Goal: Check status: Check status

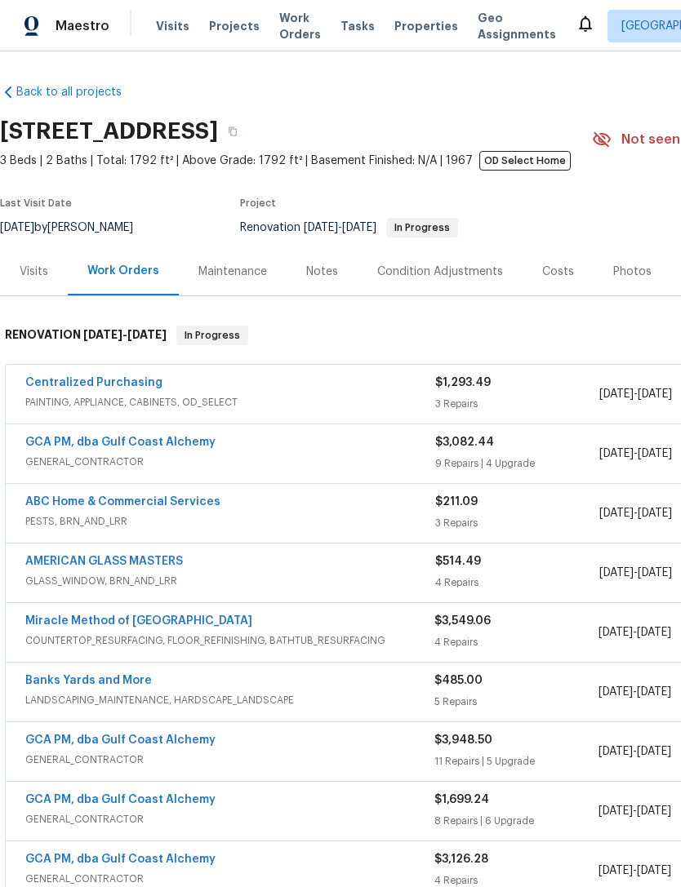
scroll to position [7, 0]
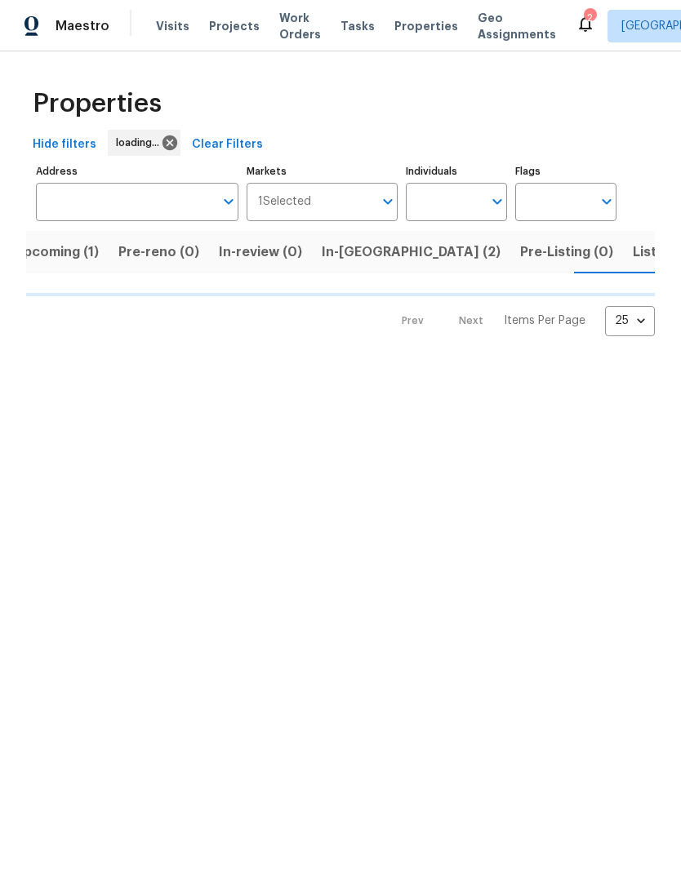
scroll to position [0, 22]
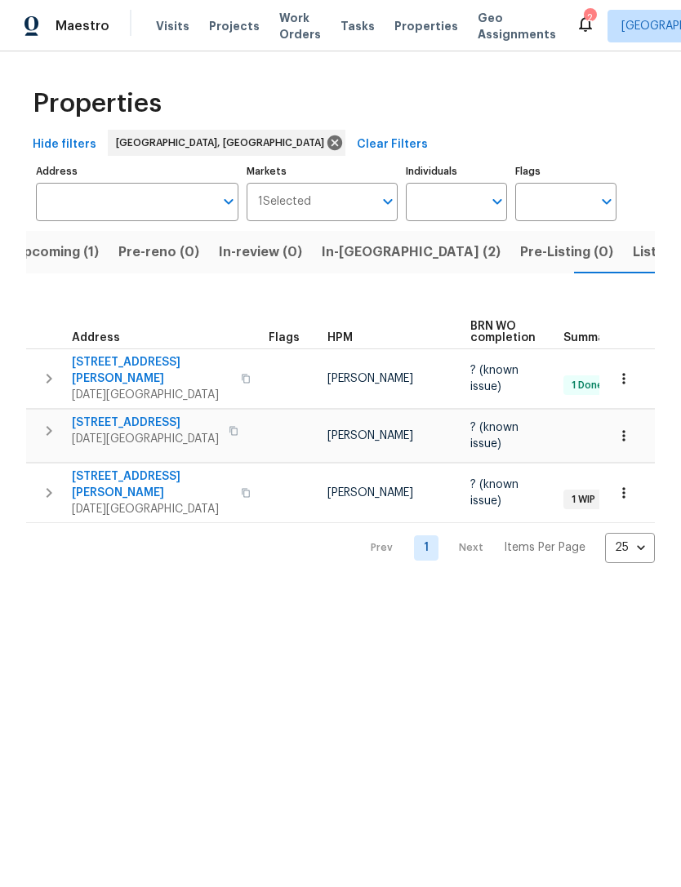
click at [123, 364] on span "[STREET_ADDRESS][PERSON_NAME]" at bounding box center [151, 370] width 159 height 33
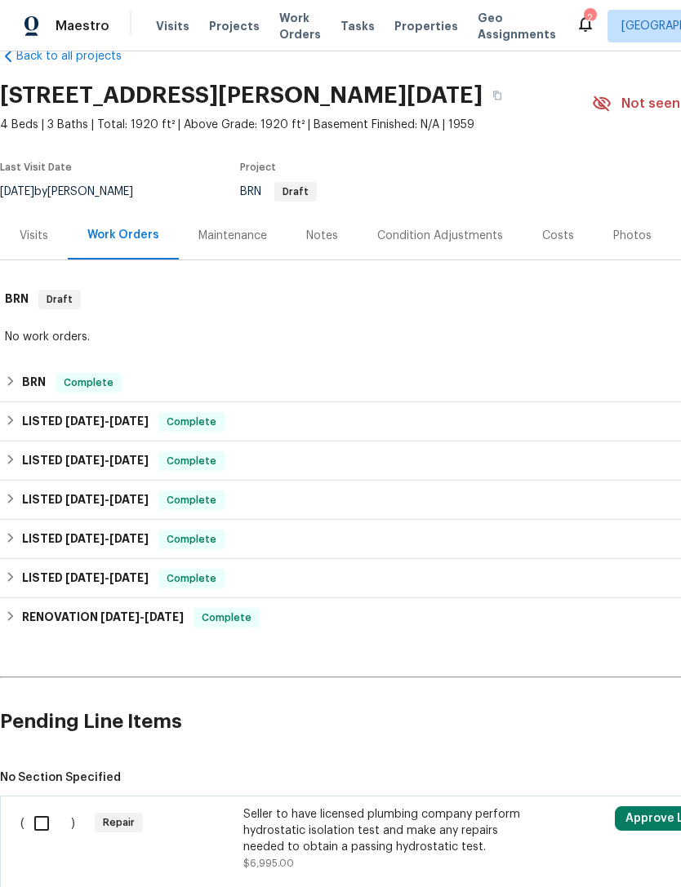
scroll to position [36, 0]
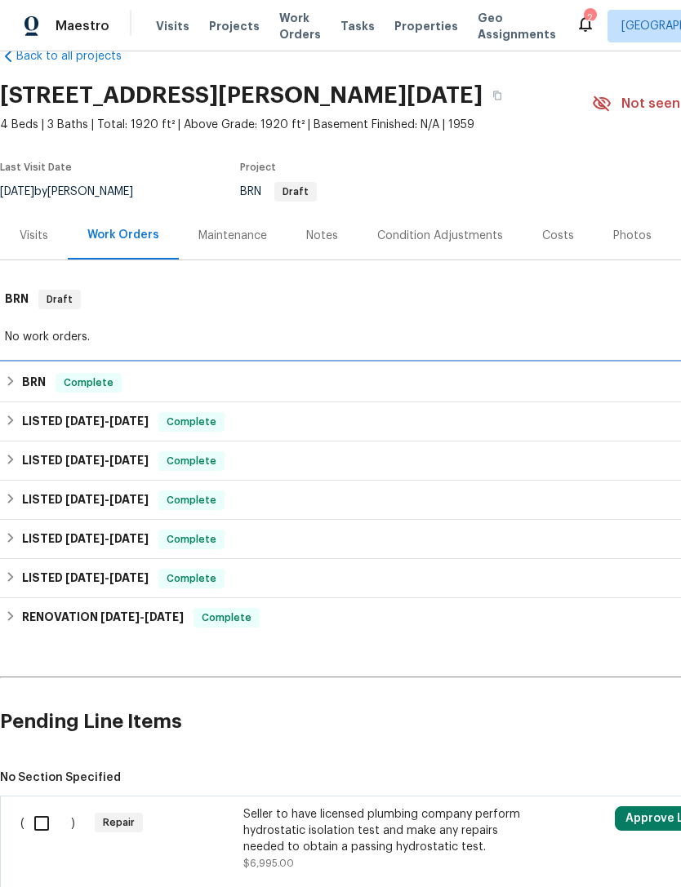
click at [38, 382] on h6 "BRN" at bounding box center [34, 383] width 24 height 20
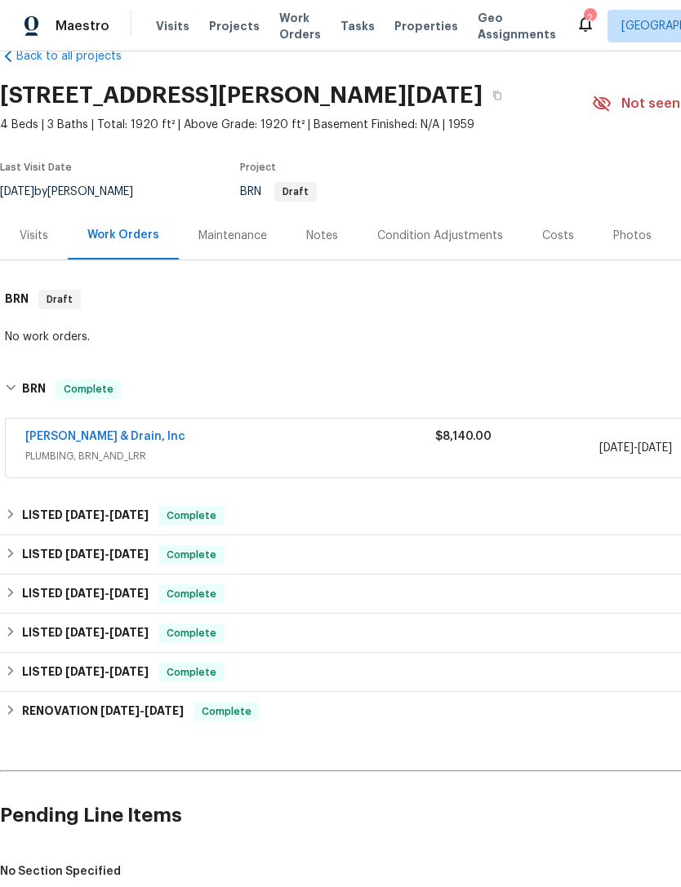
click at [140, 437] on link "Owen Plumbing & Drain, Inc" at bounding box center [105, 436] width 160 height 11
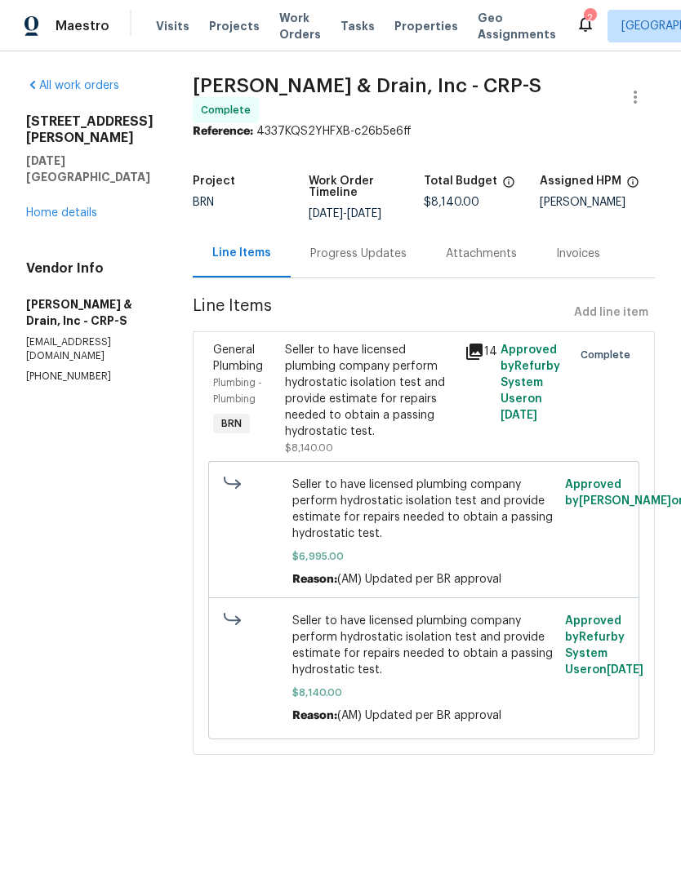
click at [364, 250] on div "Progress Updates" at bounding box center [359, 253] width 136 height 48
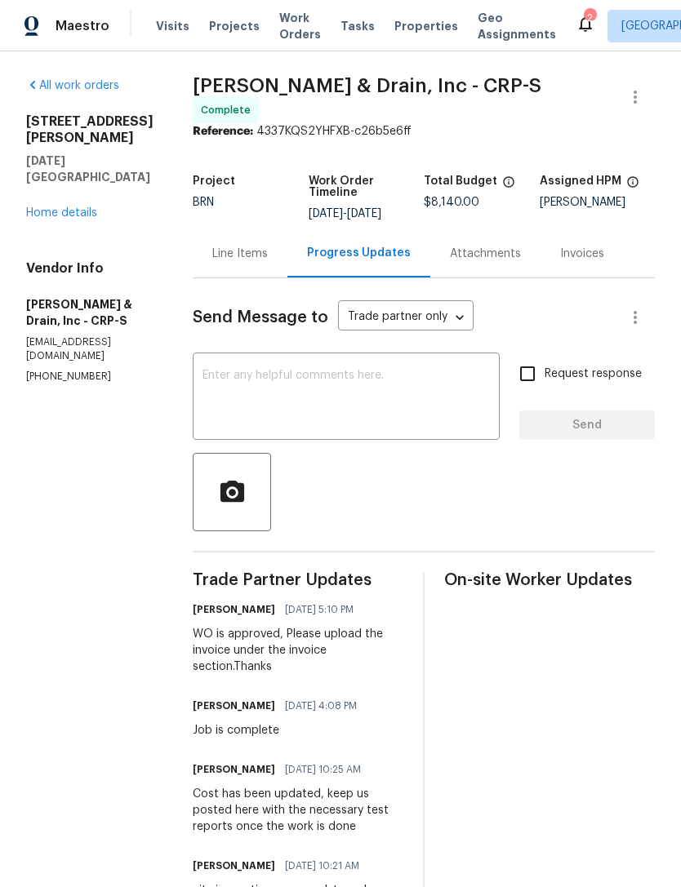
click at [73, 207] on link "Home details" at bounding box center [61, 212] width 71 height 11
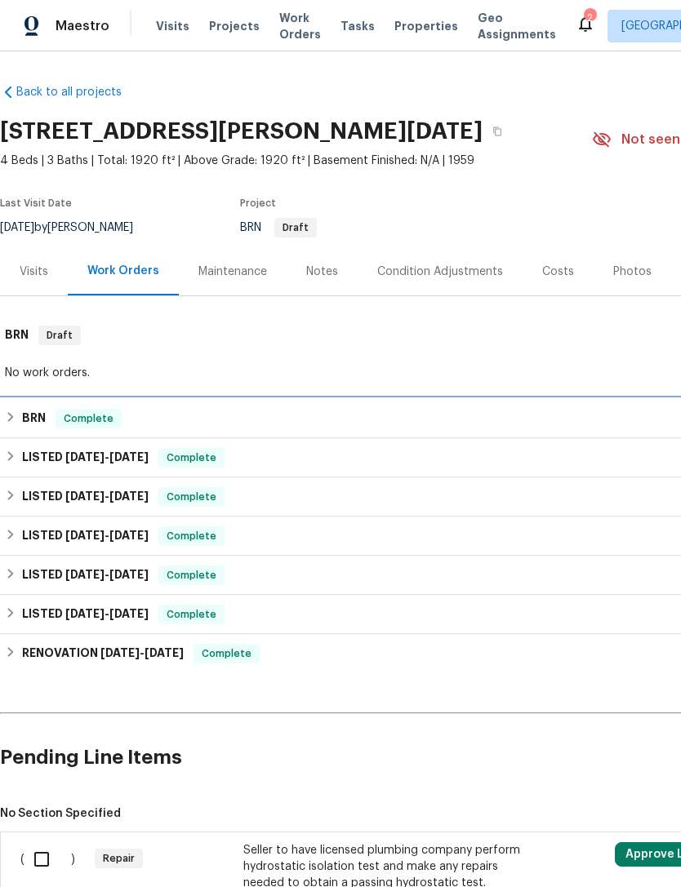
click at [42, 422] on h6 "BRN" at bounding box center [34, 419] width 24 height 20
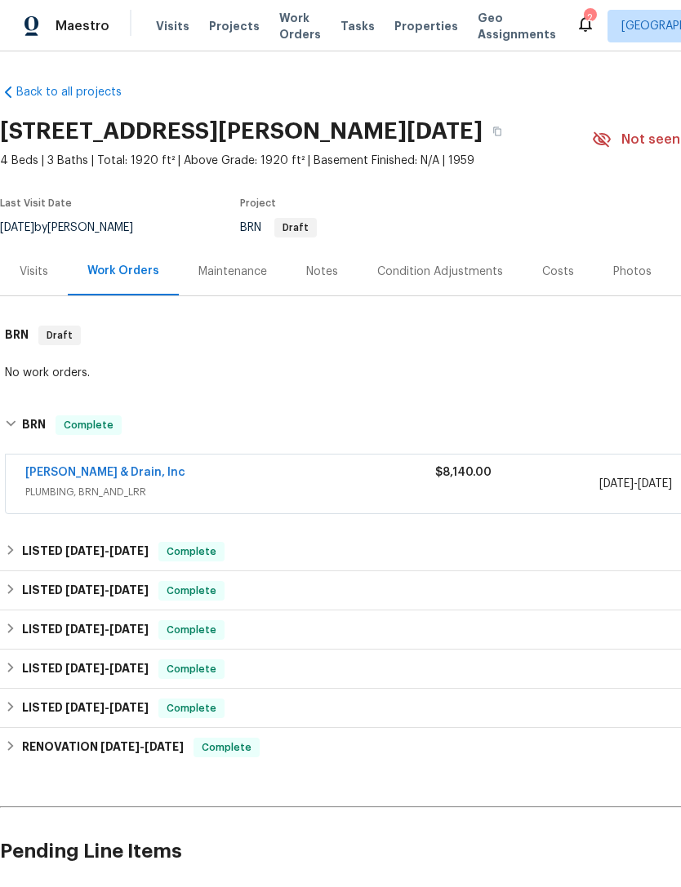
click at [144, 474] on link "Owen Plumbing & Drain, Inc" at bounding box center [105, 472] width 160 height 11
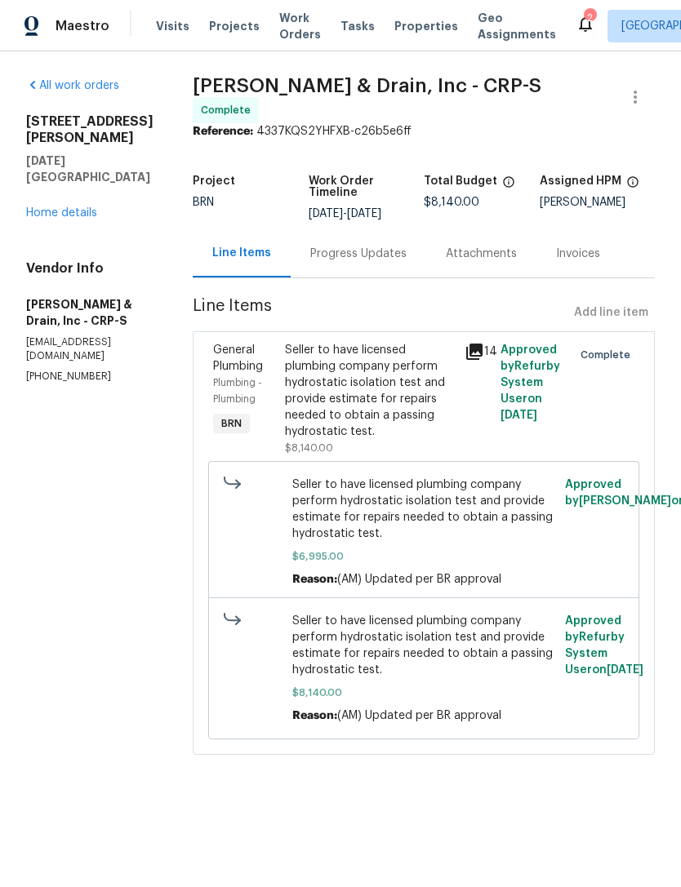
click at [375, 246] on div "Progress Updates" at bounding box center [358, 254] width 96 height 16
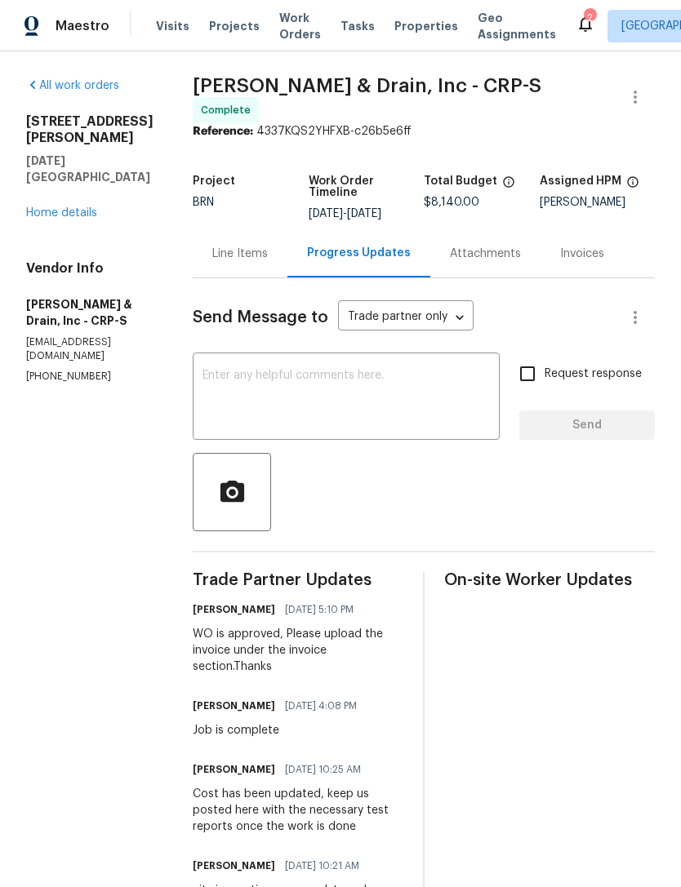
click at [70, 207] on link "Home details" at bounding box center [61, 212] width 71 height 11
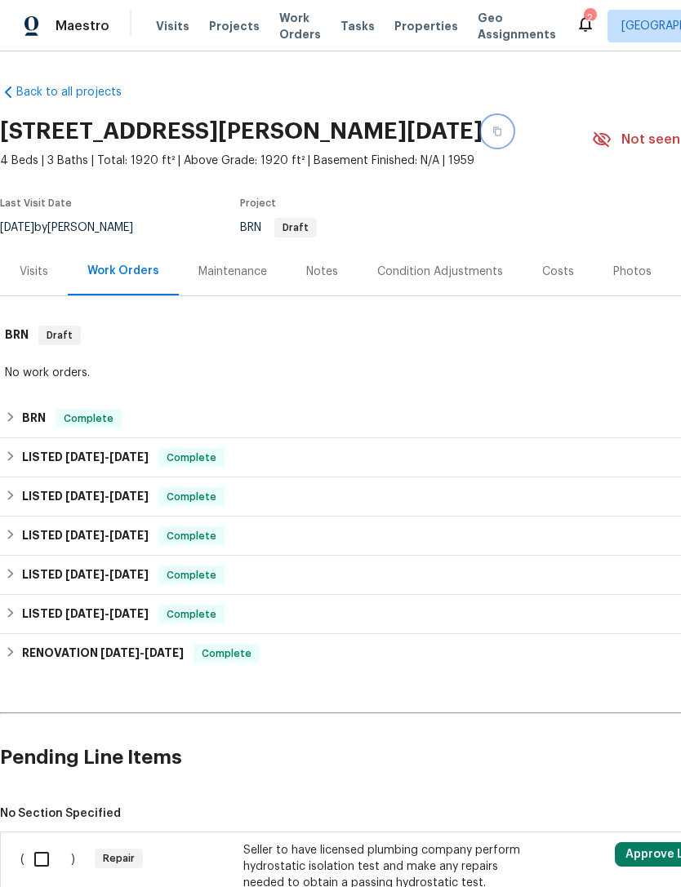
click at [482, 139] on button "button" at bounding box center [496, 131] width 29 height 29
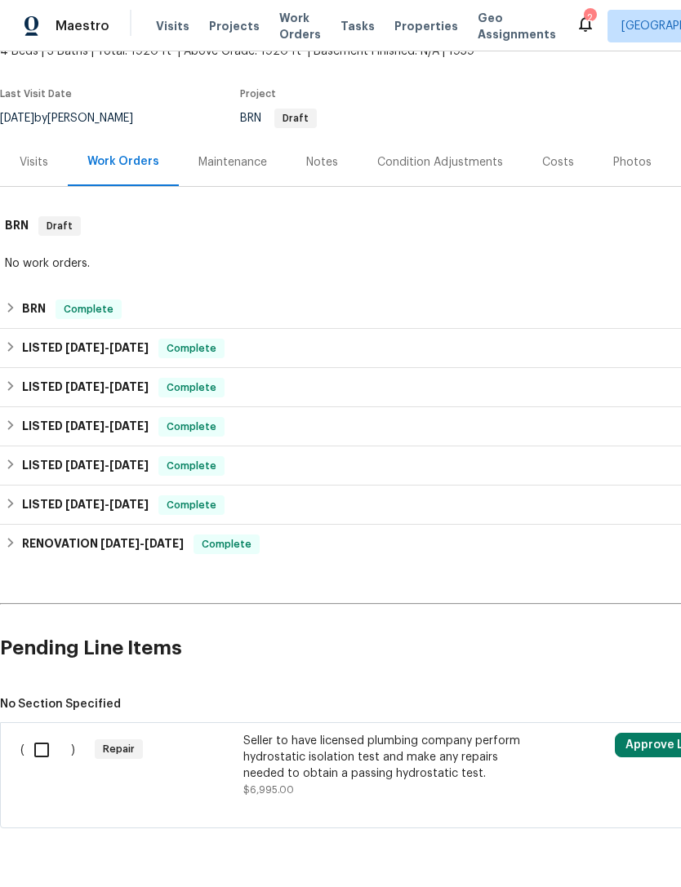
scroll to position [109, 0]
